Goal: Find specific page/section: Find specific page/section

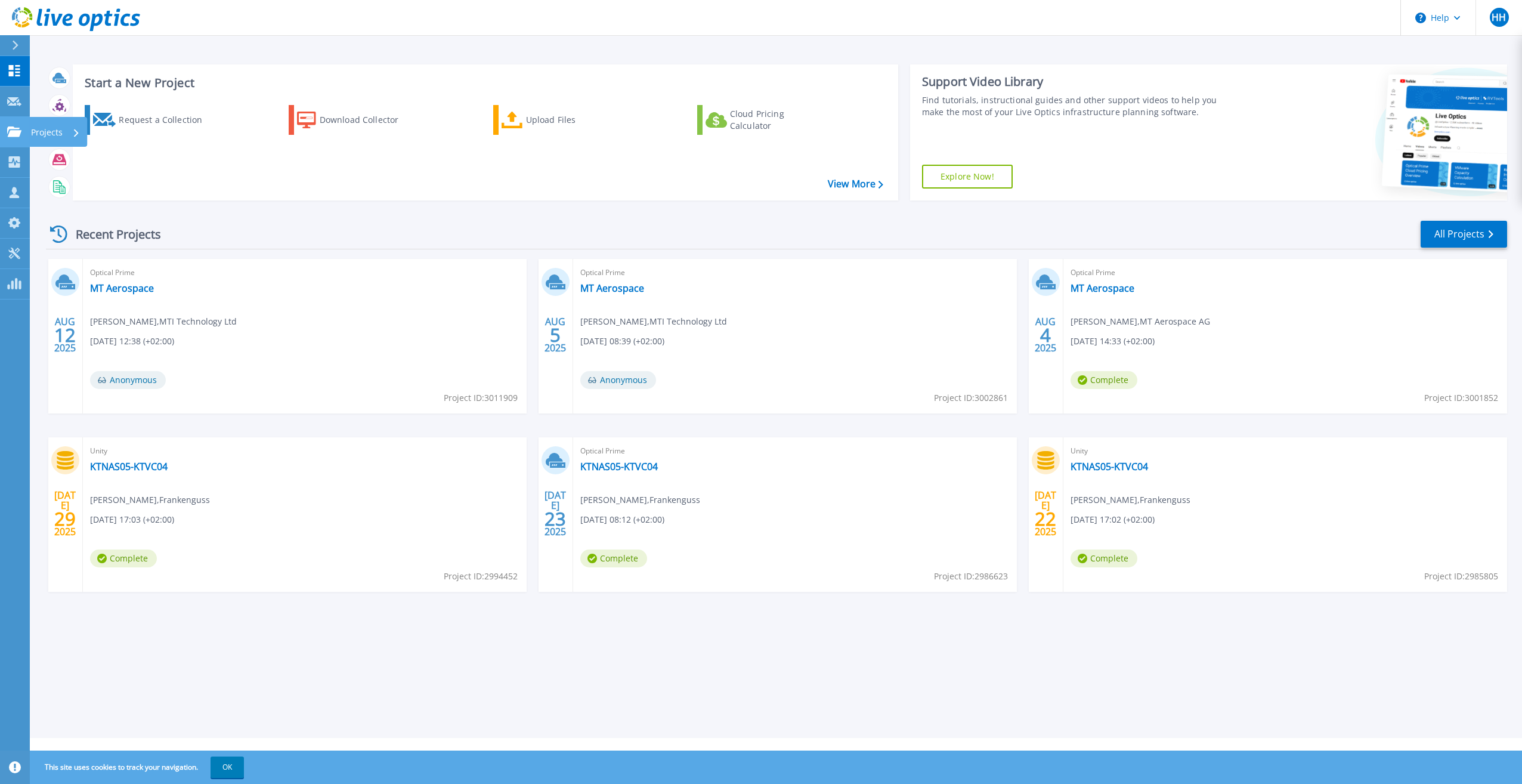
click at [18, 131] on icon at bounding box center [14, 131] width 15 height 10
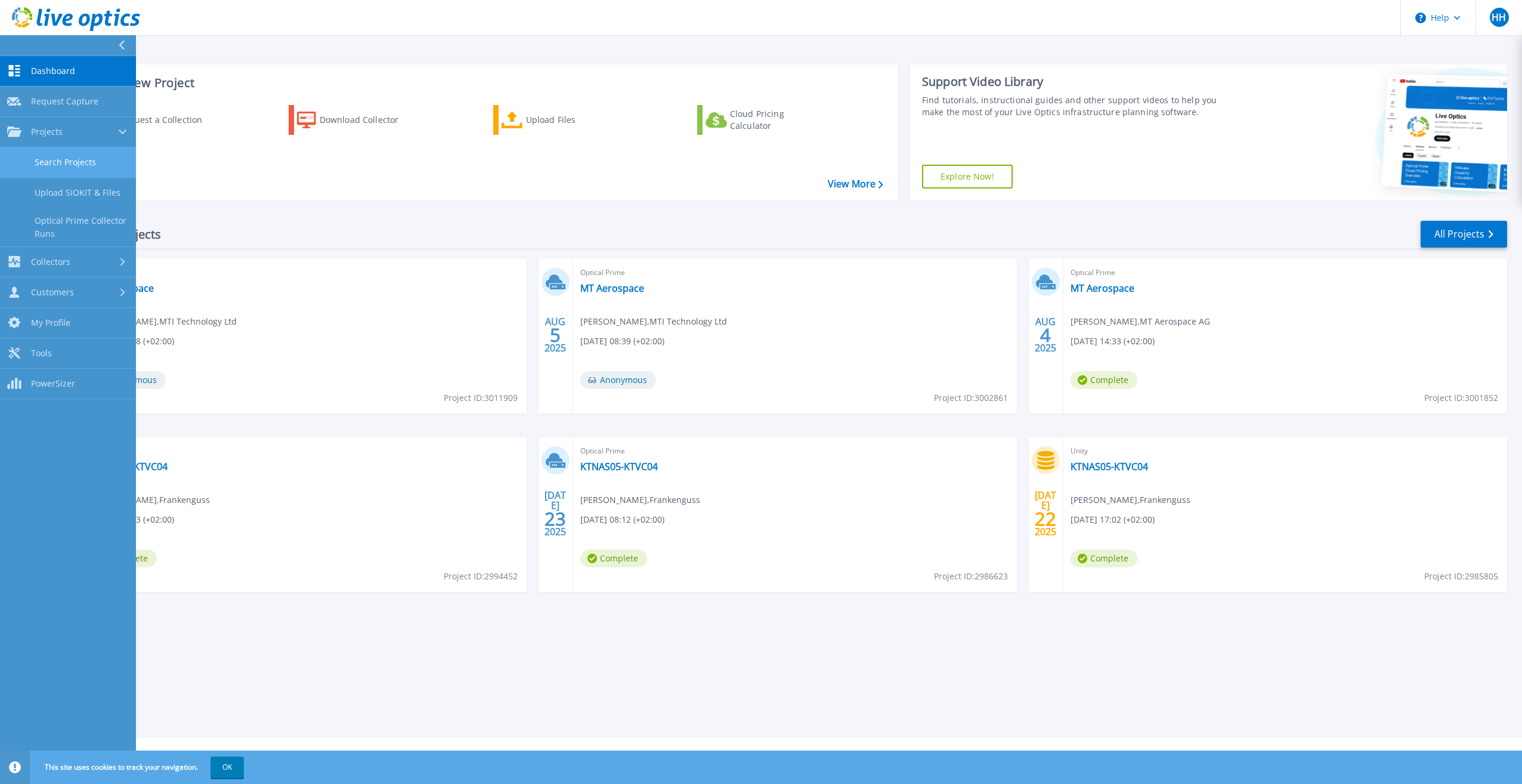
click at [55, 160] on link "Search Projects" at bounding box center [68, 163] width 136 height 31
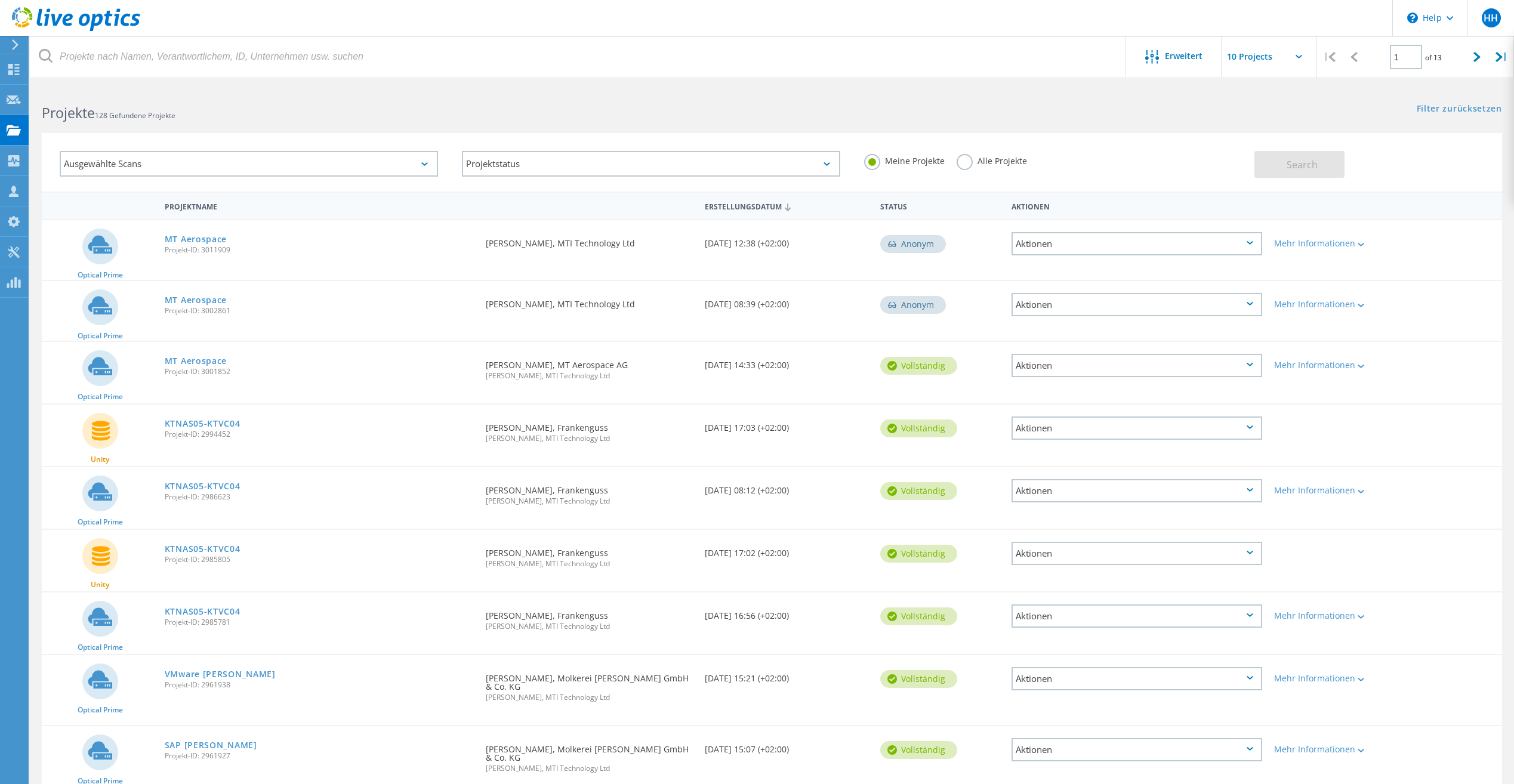
click at [206, 160] on div "Ausgewählte Scans" at bounding box center [249, 163] width 378 height 26
click at [93, 215] on label "Optical Prime" at bounding box center [260, 218] width 343 height 15
click at [0, 0] on input "Optical Prime" at bounding box center [0, 0] width 0 height 0
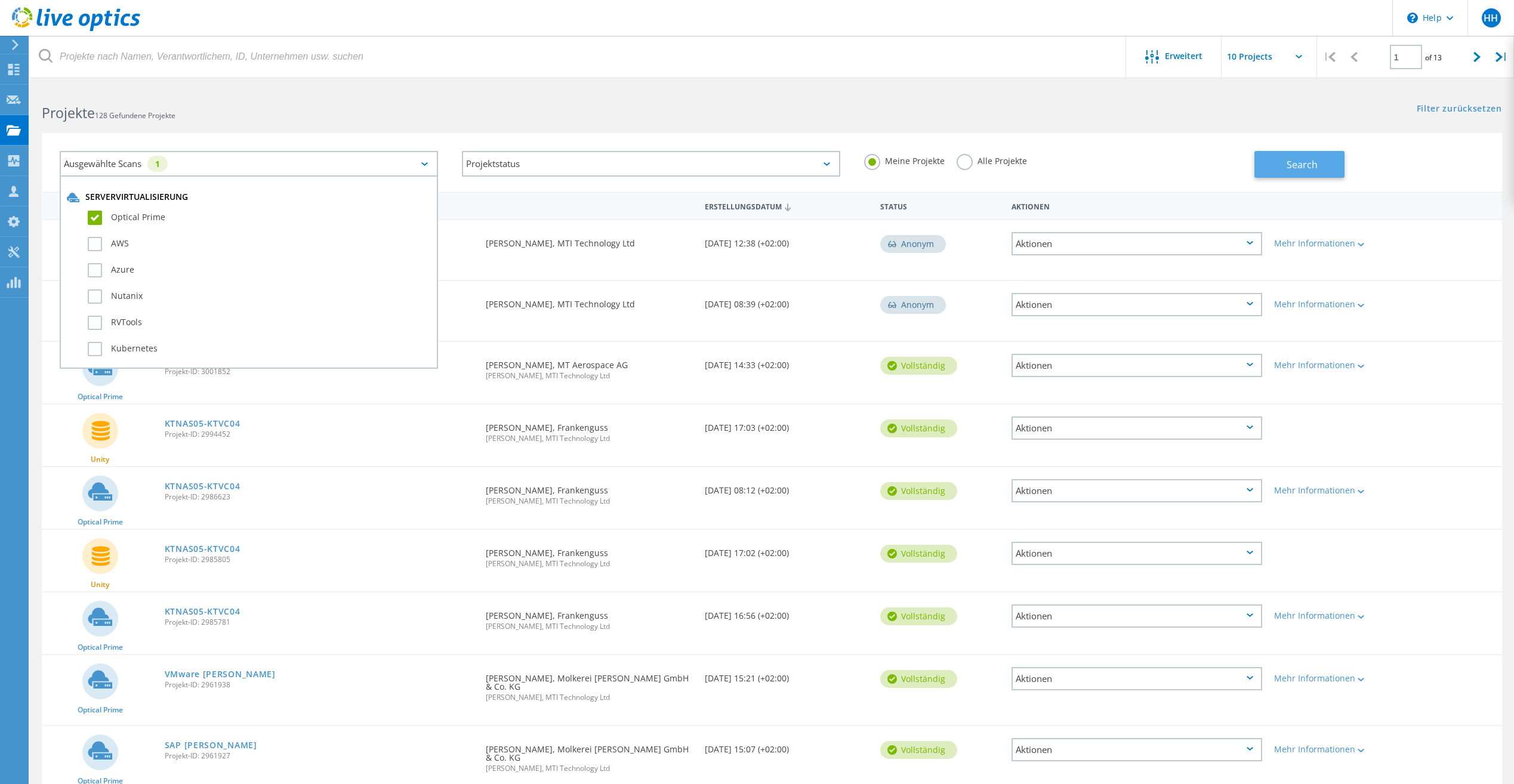
click at [1297, 158] on span "Search" at bounding box center [1302, 165] width 31 height 13
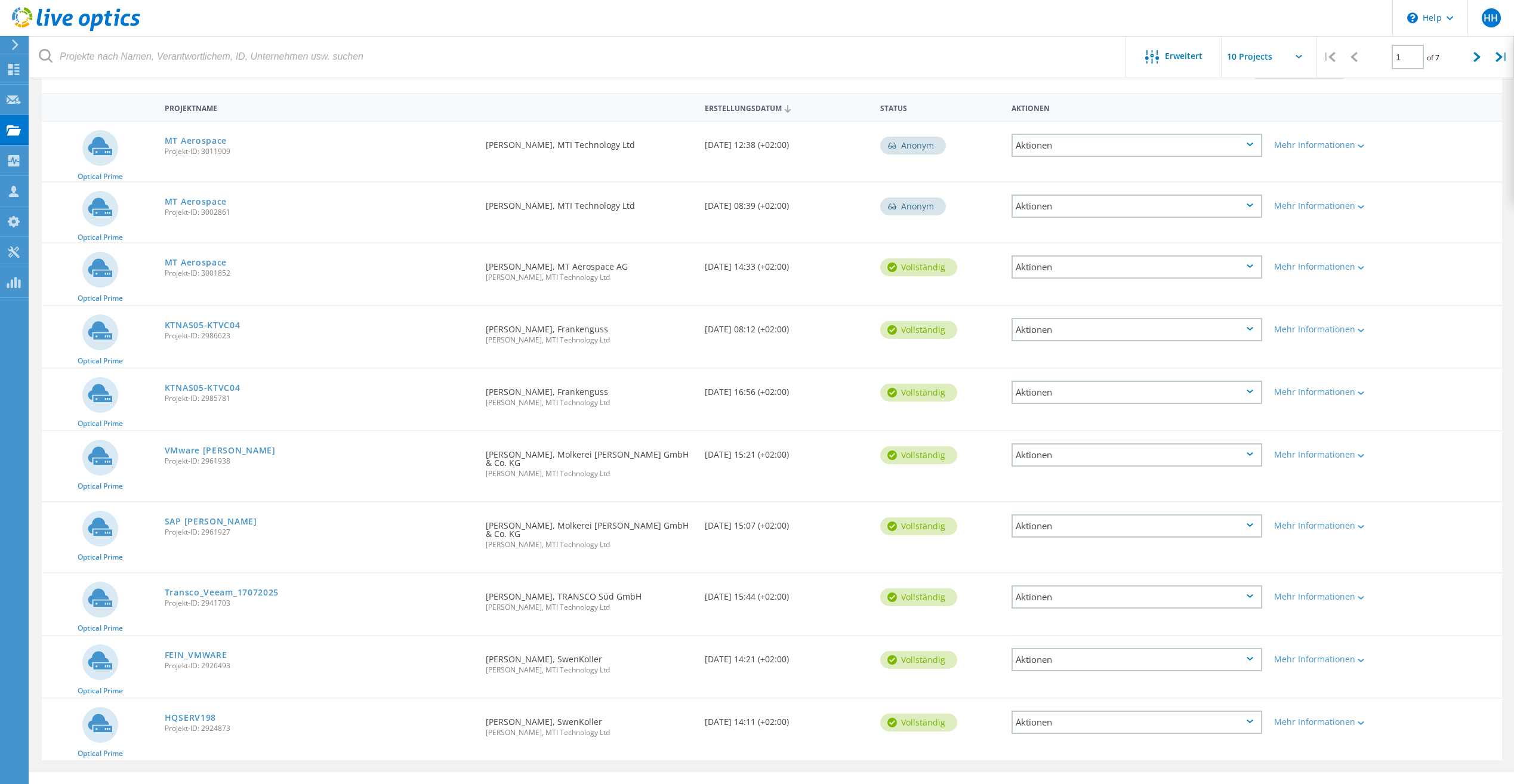
scroll to position [105, 0]
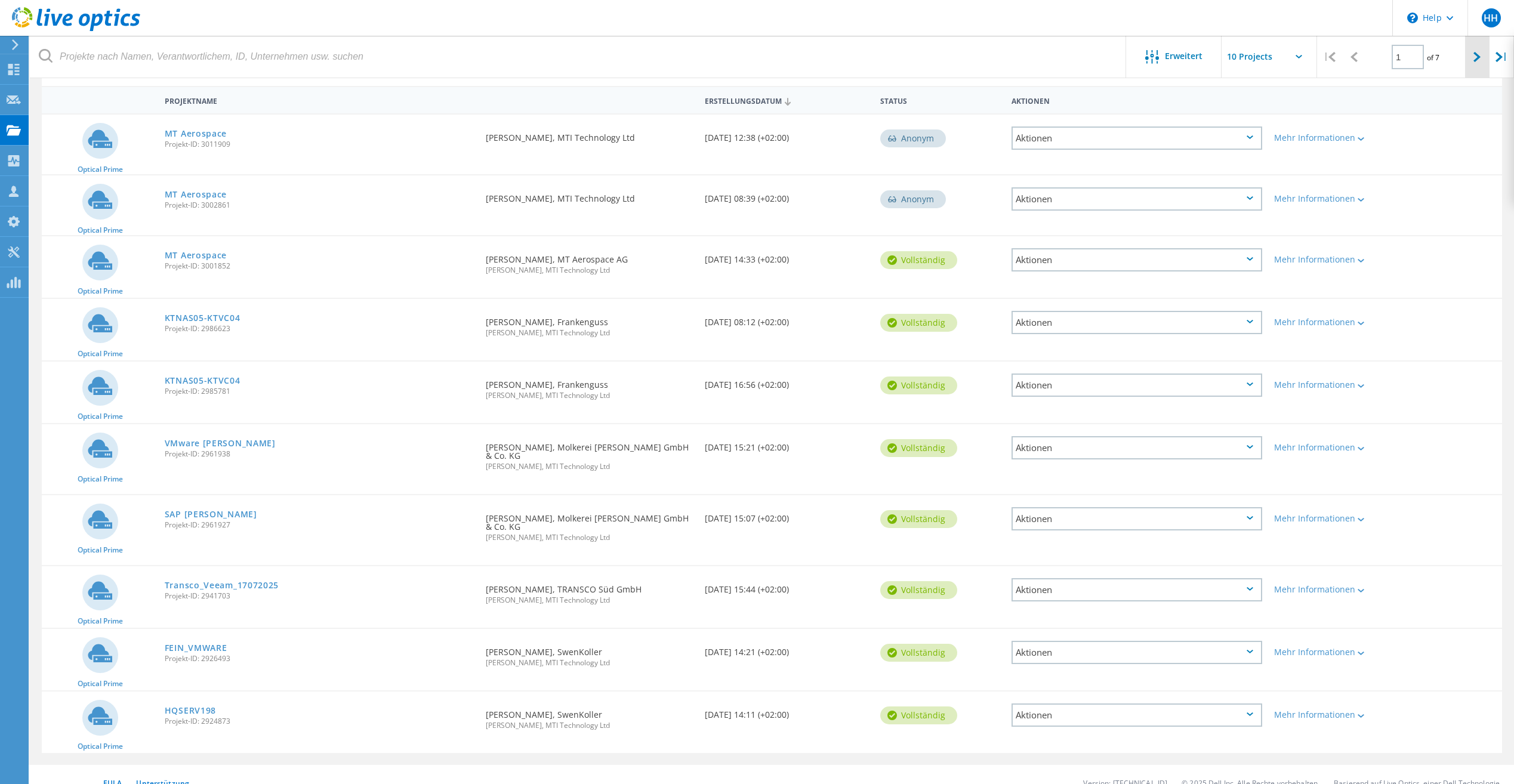
click at [1476, 51] on div at bounding box center [1476, 56] width 24 height 43
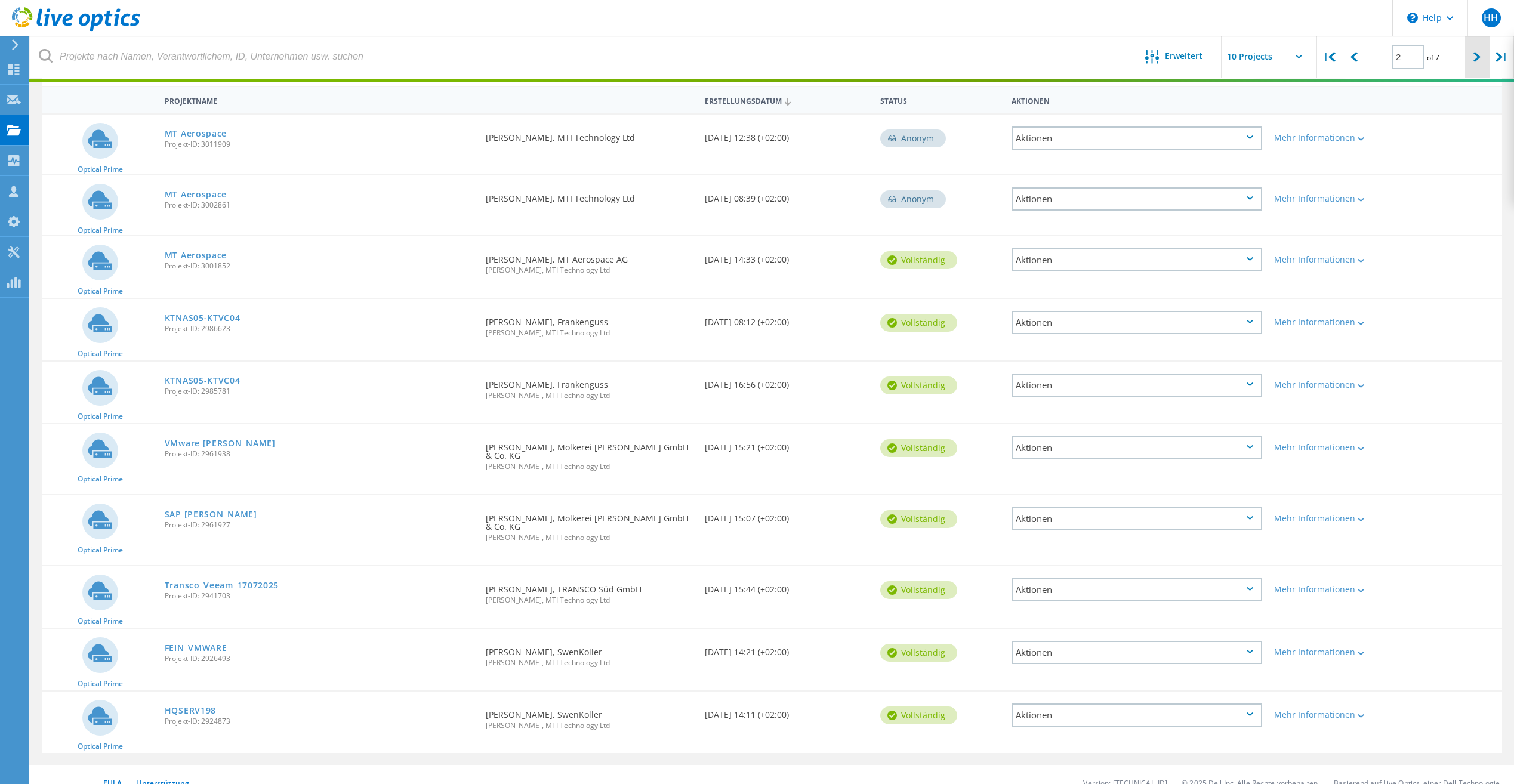
scroll to position [95, 0]
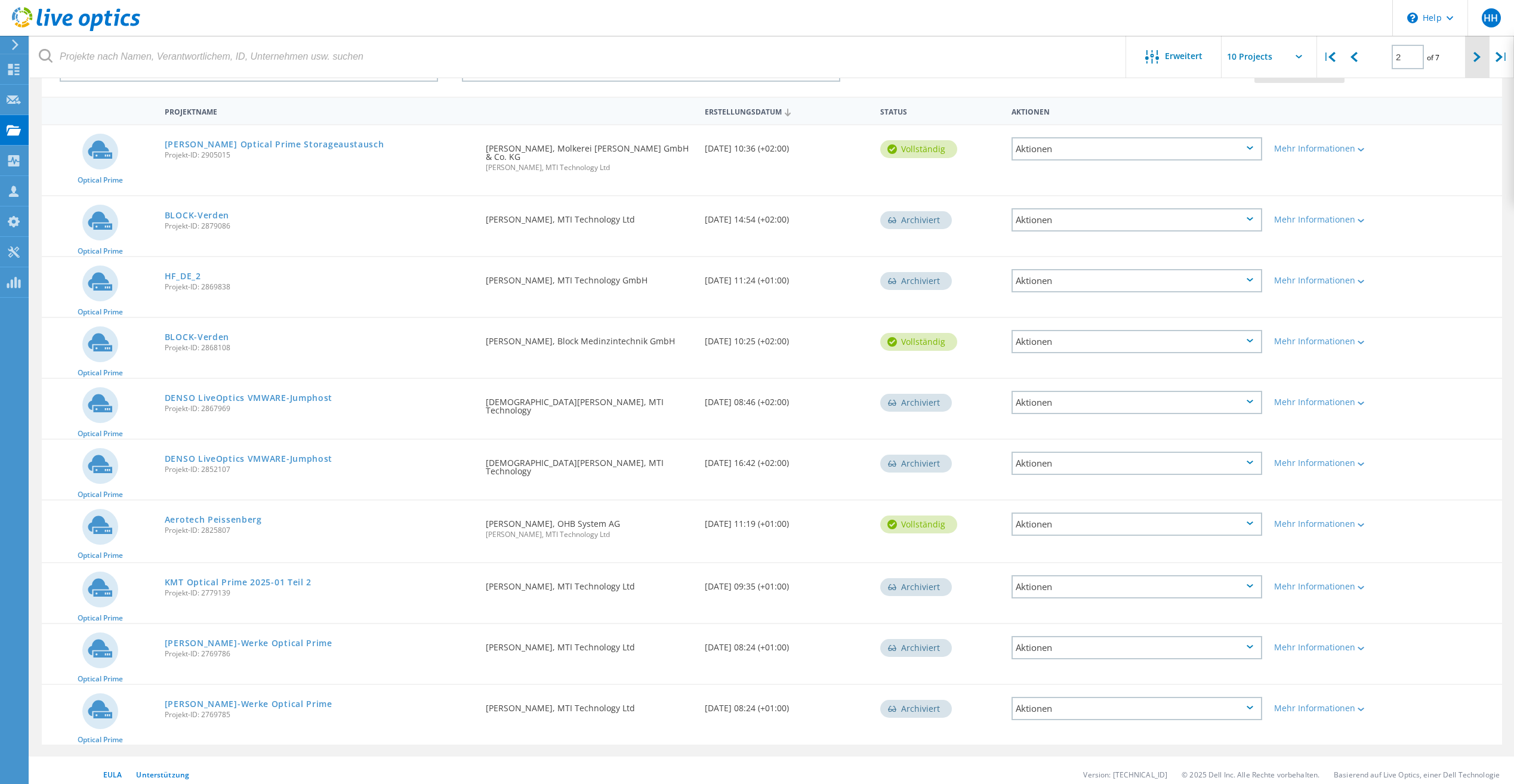
click at [1476, 51] on div at bounding box center [1476, 56] width 24 height 43
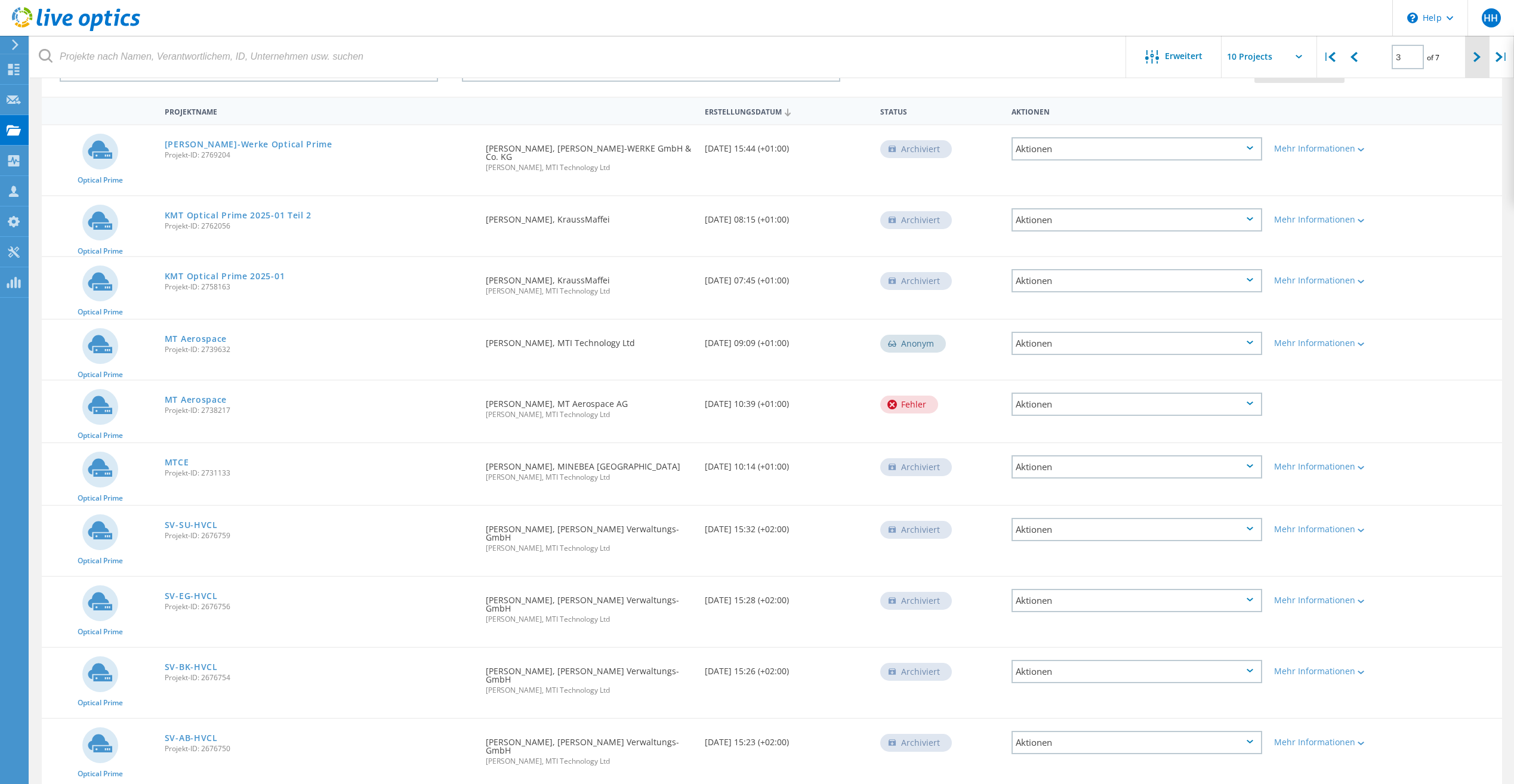
scroll to position [105, 0]
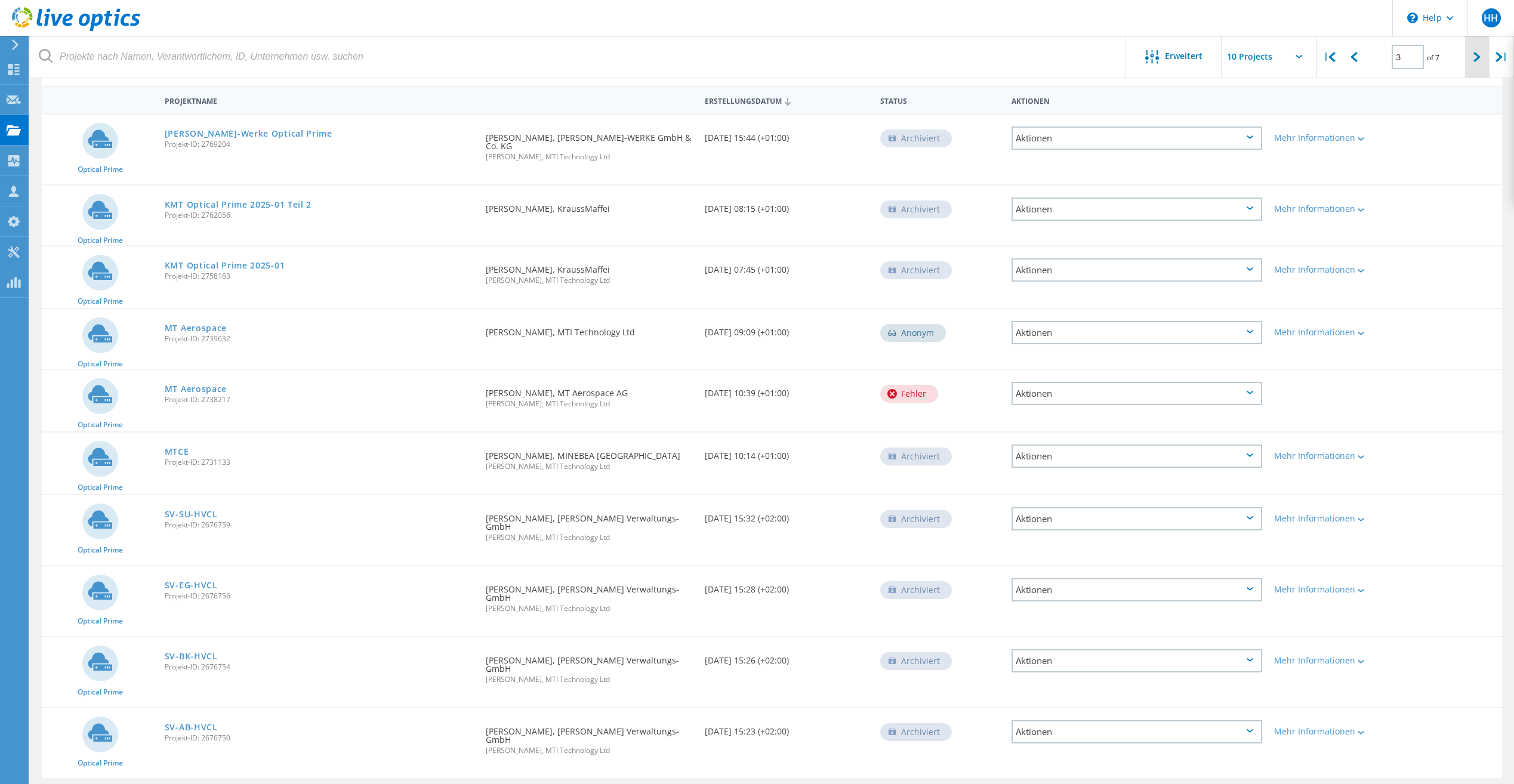
click at [1476, 51] on div at bounding box center [1476, 56] width 24 height 43
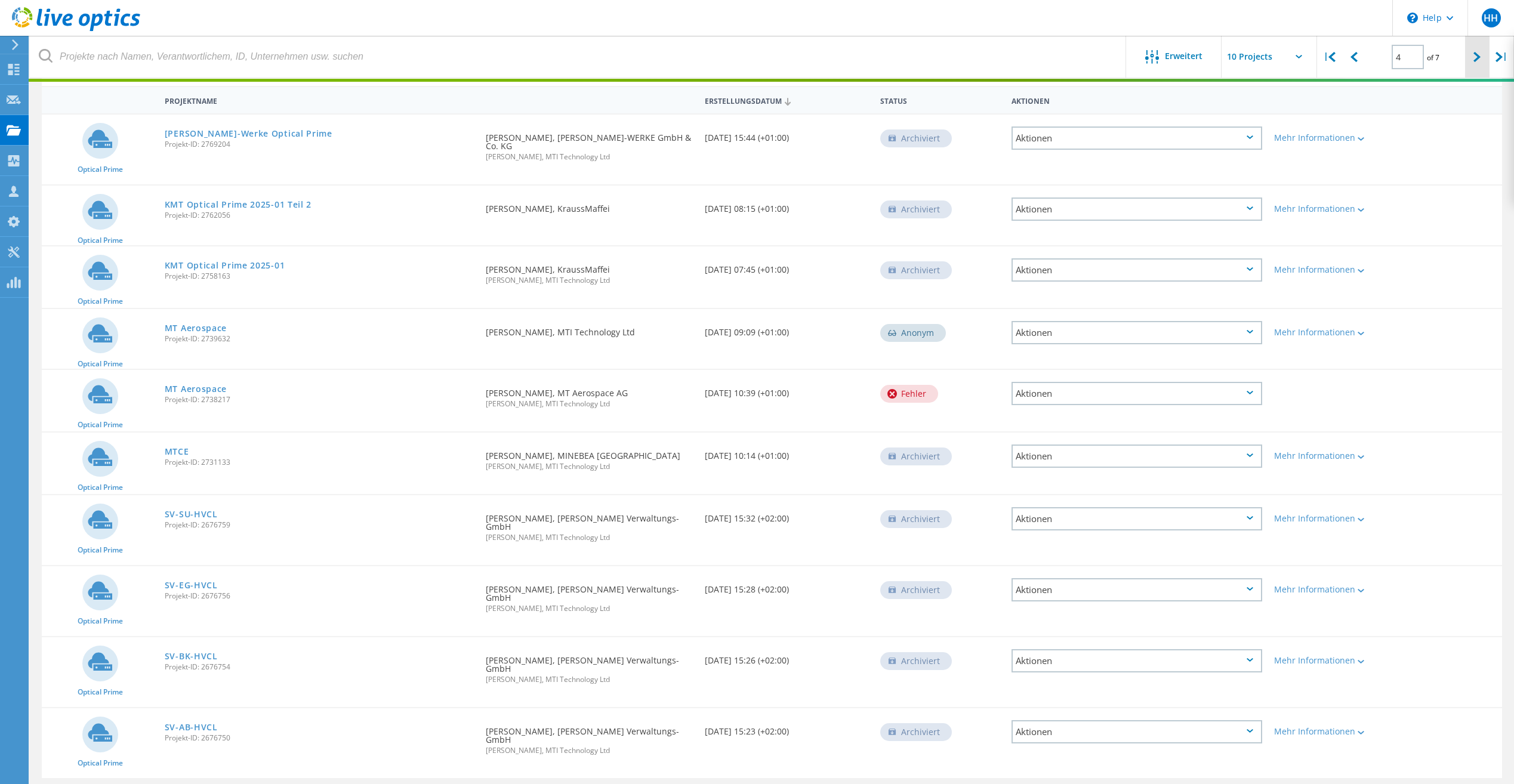
scroll to position [95, 0]
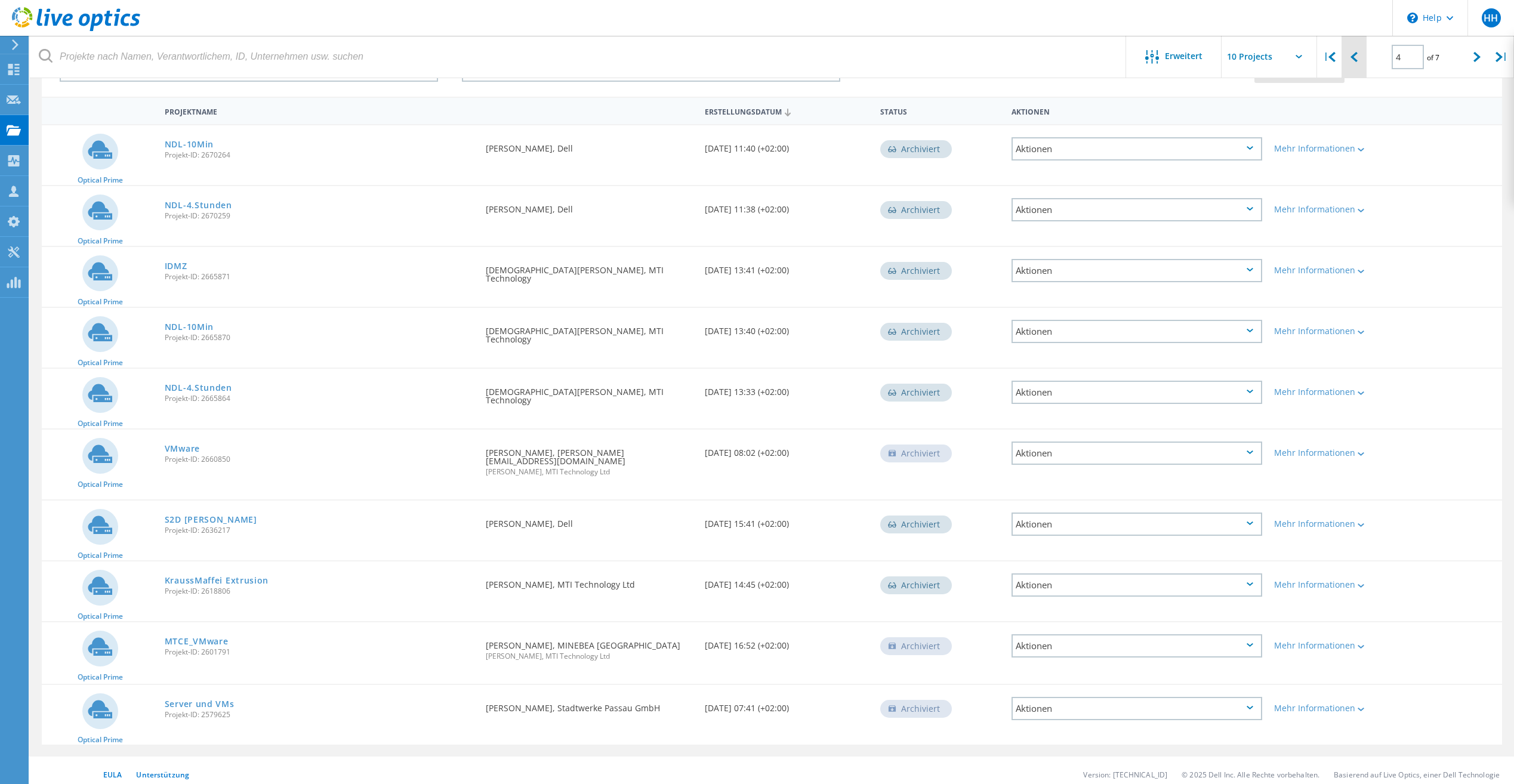
click at [1358, 56] on div at bounding box center [1353, 56] width 24 height 43
type input "3"
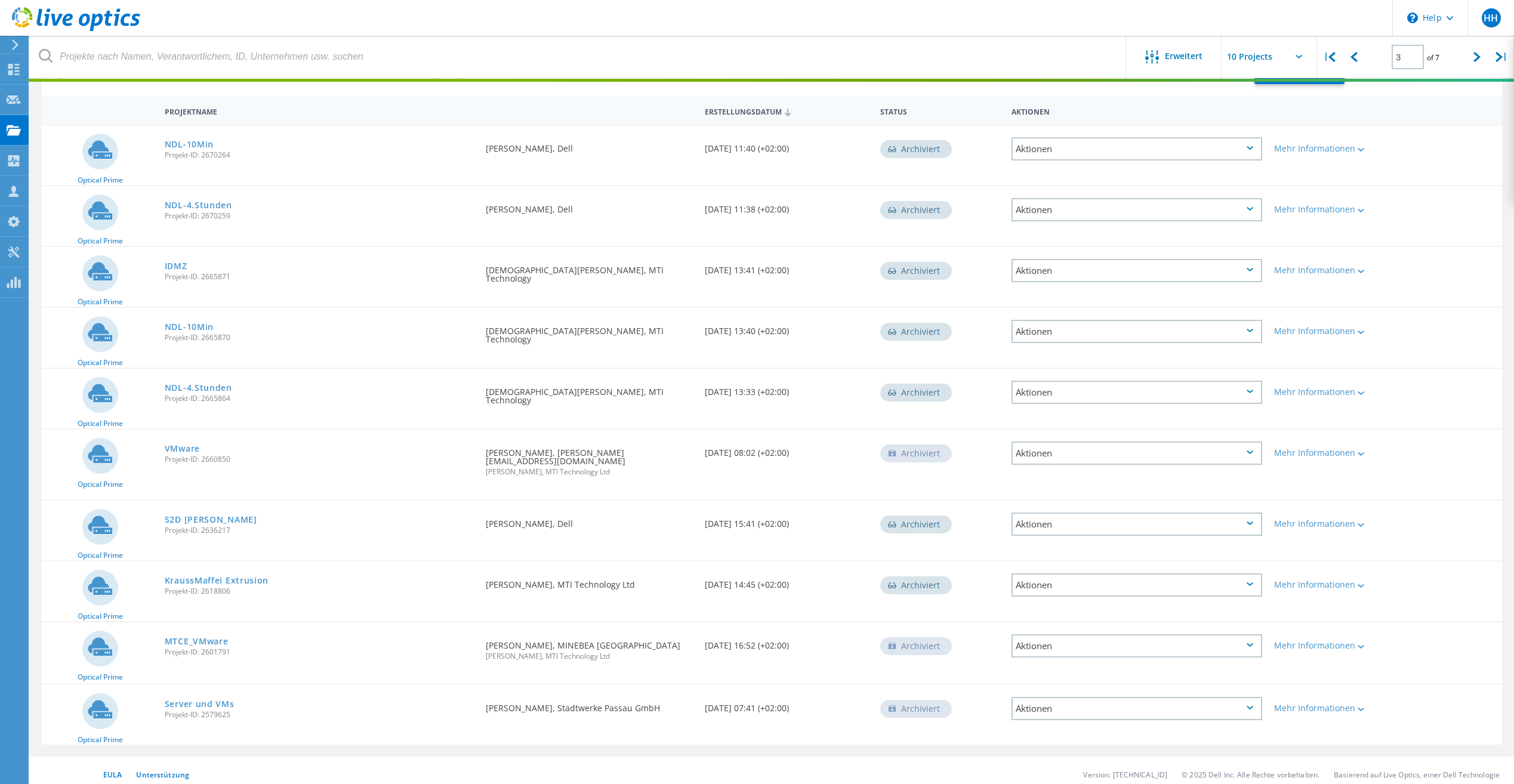
scroll to position [105, 0]
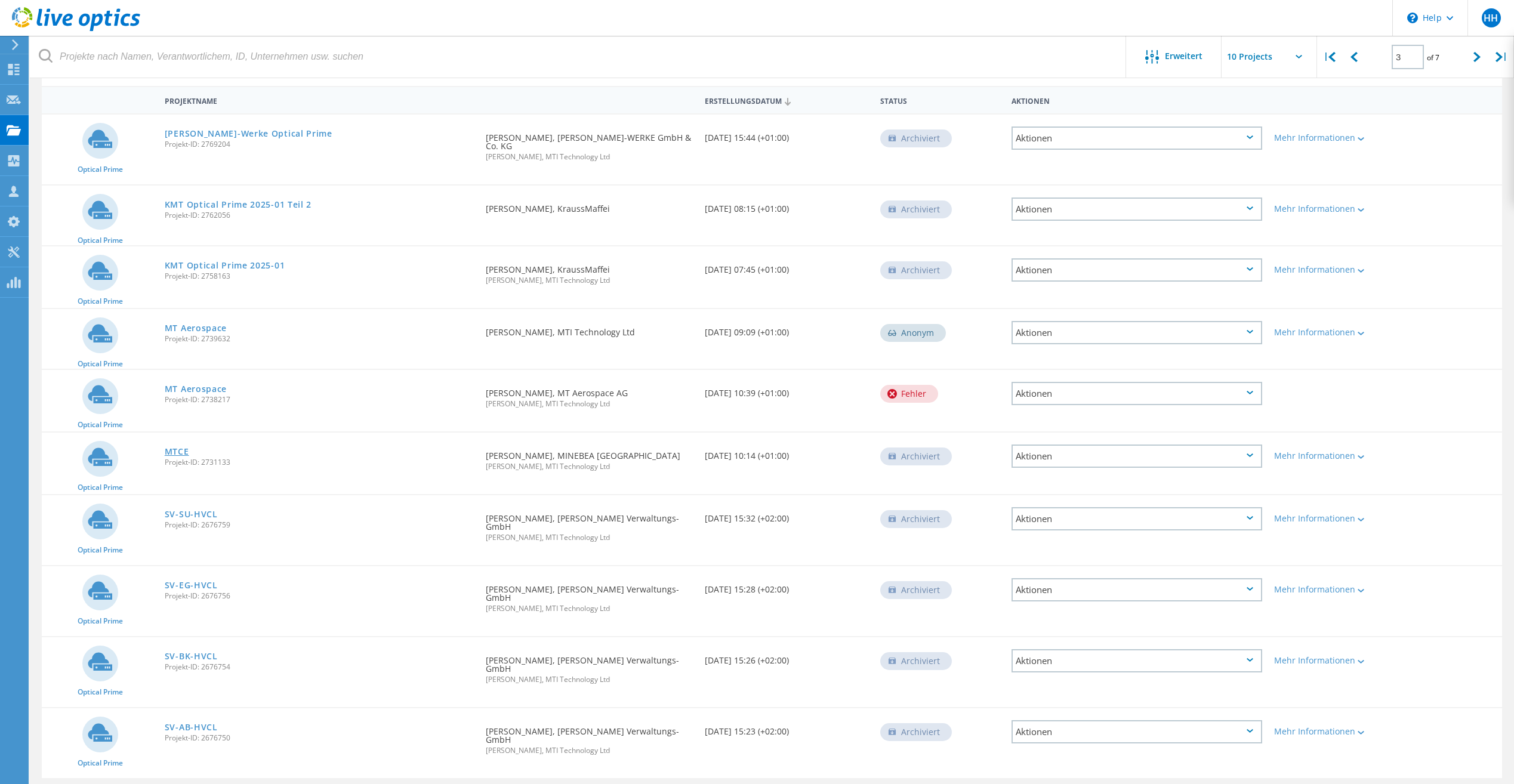
click at [176, 447] on link "MTCE" at bounding box center [177, 451] width 24 height 8
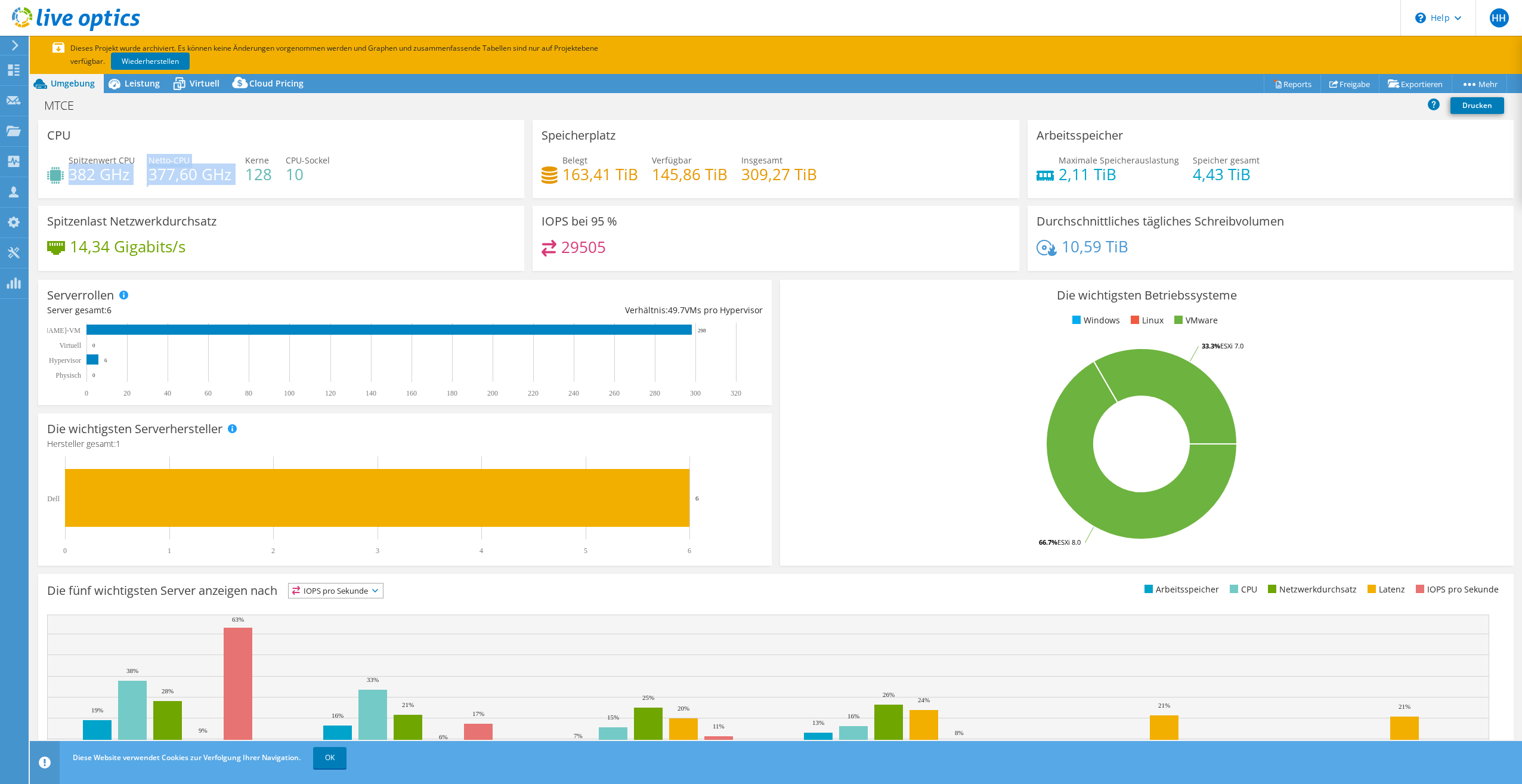
drag, startPoint x: 70, startPoint y: 175, endPoint x: 234, endPoint y: 176, distance: 164.0
click at [234, 176] on div "Spitzenwert CPU 382 GHz Netto-CPU 377,60 GHz Kerne 128 CPU-Sockel 10" at bounding box center [281, 174] width 468 height 39
click at [352, 242] on div "14,34 Gigabits/s" at bounding box center [281, 252] width 468 height 25
